Goal: Navigation & Orientation: Find specific page/section

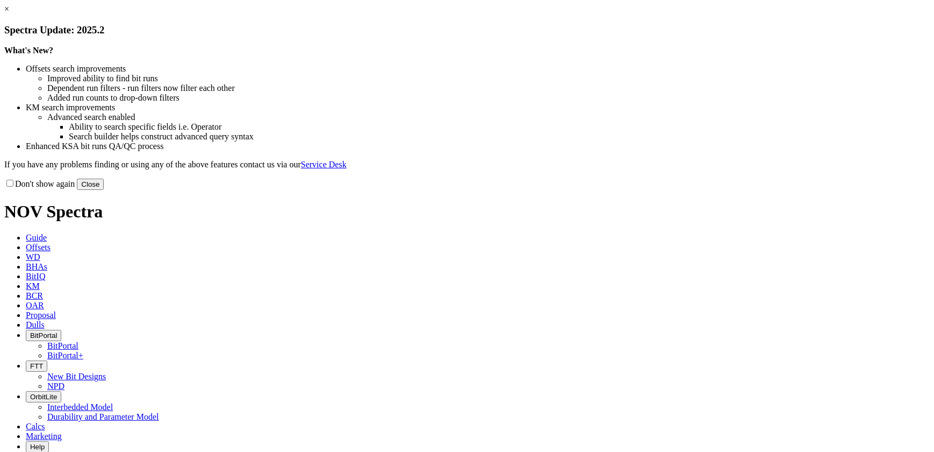
click at [9, 13] on link "×" at bounding box center [6, 8] width 5 height 9
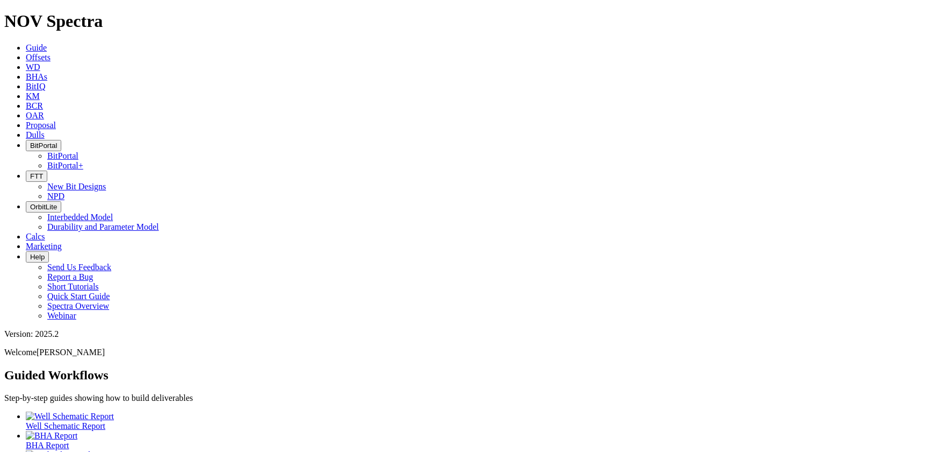
click at [57, 141] on span "BitPortal" at bounding box center [43, 145] width 27 height 8
click at [78, 151] on link "BitPortal" at bounding box center [62, 155] width 31 height 9
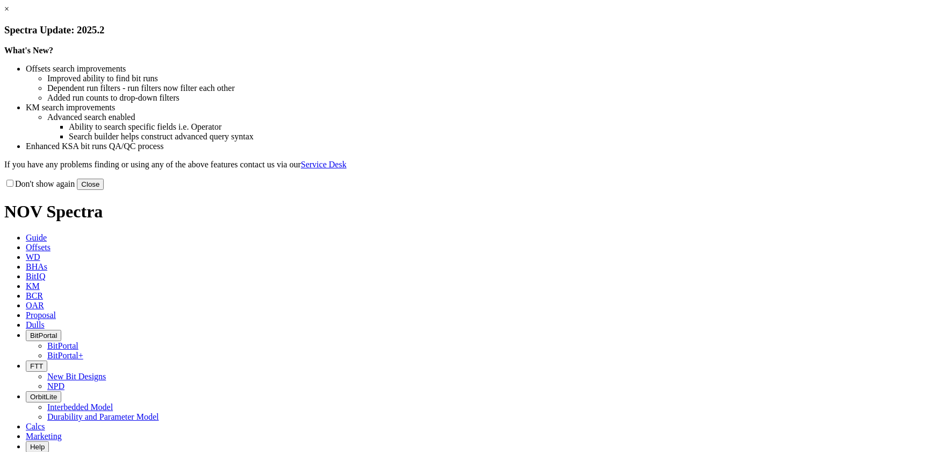
click at [104, 190] on button "Close" at bounding box center [90, 183] width 27 height 11
